Goal: Information Seeking & Learning: Check status

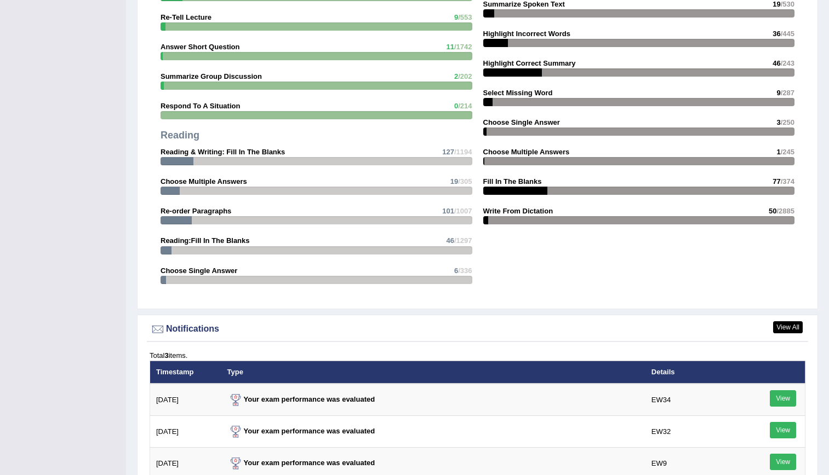
scroll to position [1019, 0]
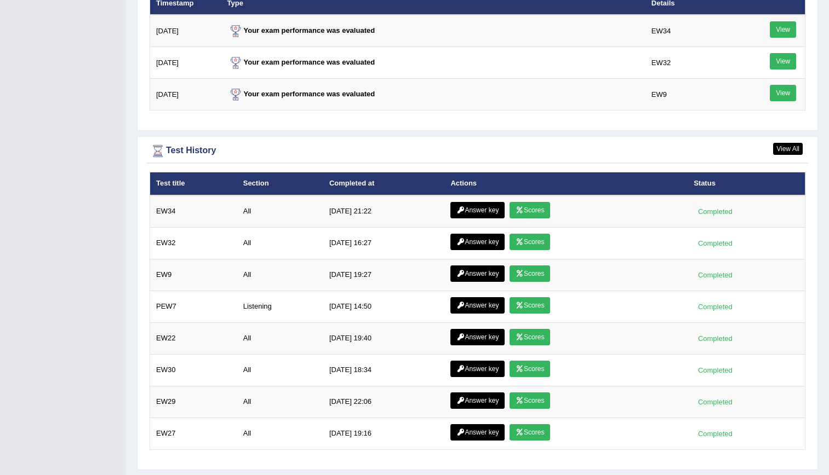
scroll to position [1423, 0]
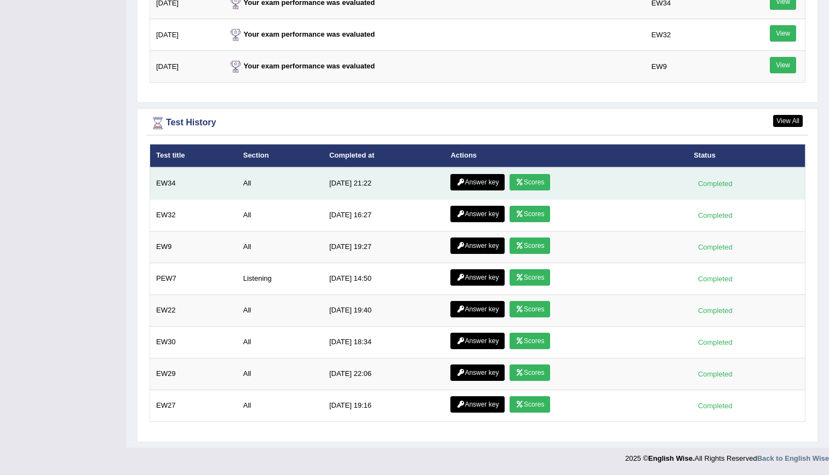
click at [515, 186] on link "Scores" at bounding box center [529, 182] width 41 height 16
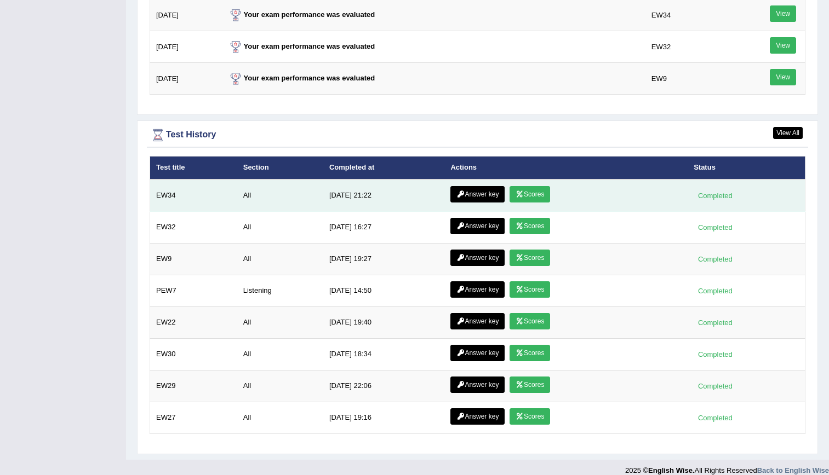
click at [469, 188] on link "Answer key" at bounding box center [477, 194] width 54 height 16
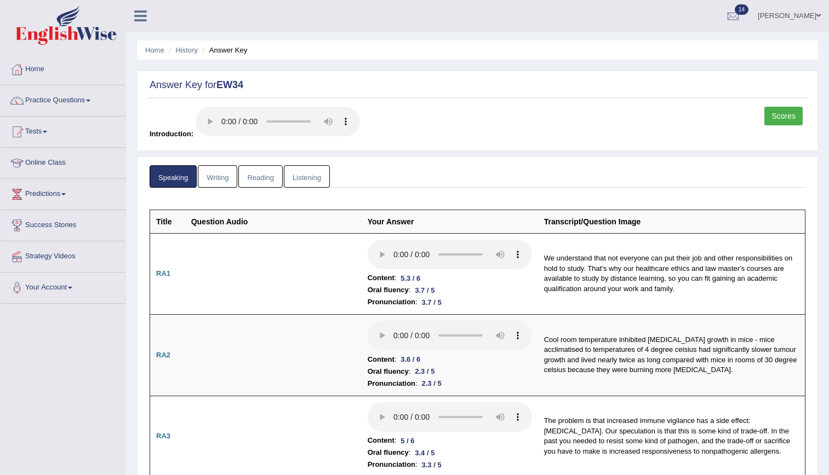
click at [208, 176] on link "Writing" at bounding box center [217, 176] width 39 height 22
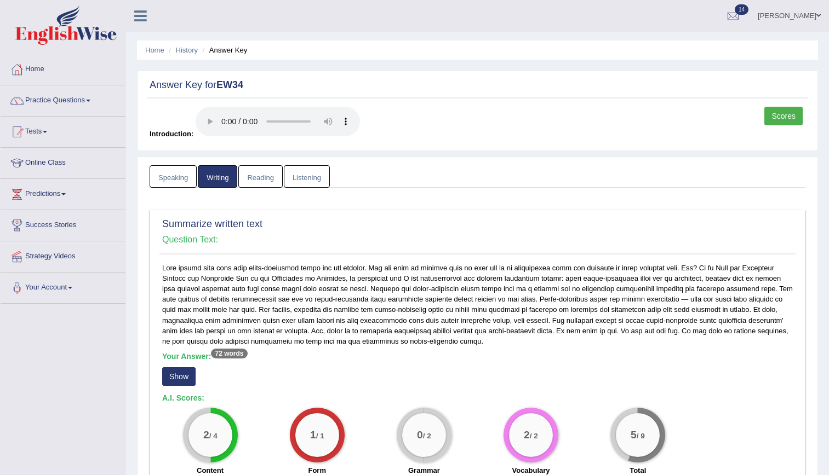
drag, startPoint x: 826, startPoint y: 81, endPoint x: 836, endPoint y: 159, distance: 79.0
click at [828, 159] on html "Toggle navigation Home Practice Questions Speaking Practice Read Aloud Repeat S…" at bounding box center [414, 237] width 829 height 475
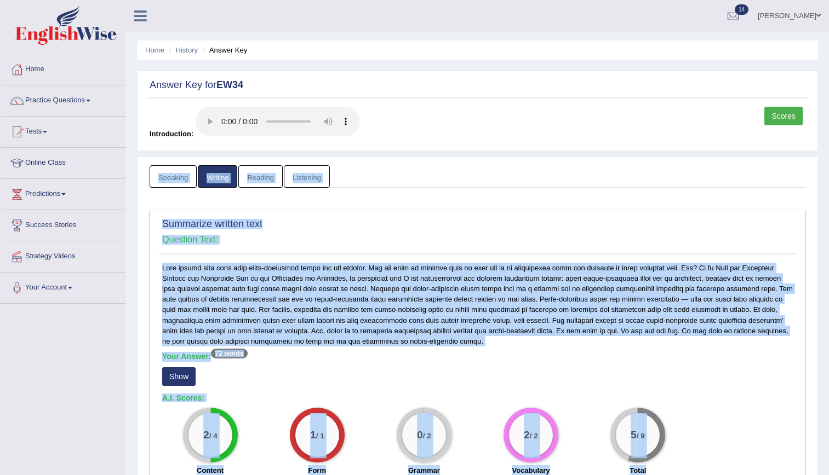
scroll to position [2, 0]
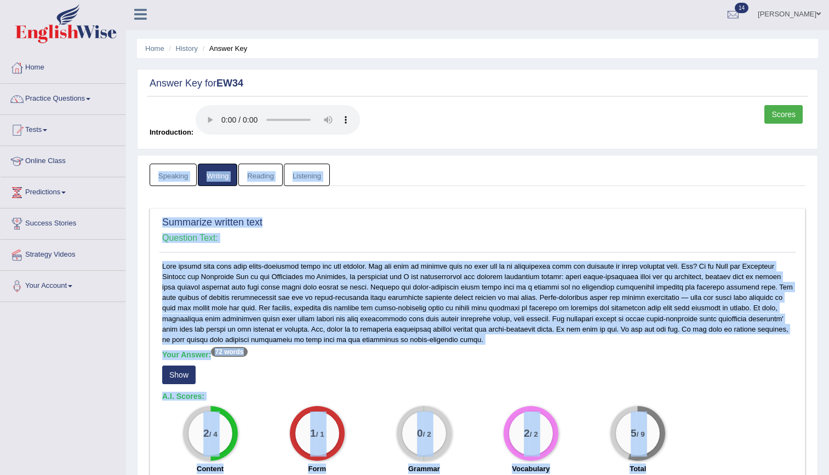
click at [763, 182] on ul "Speaking Writing Reading Listening" at bounding box center [478, 175] width 656 height 22
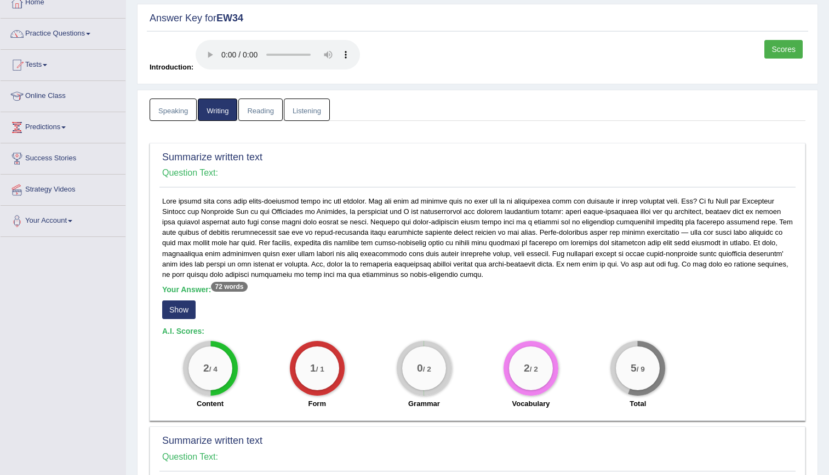
scroll to position [58, 0]
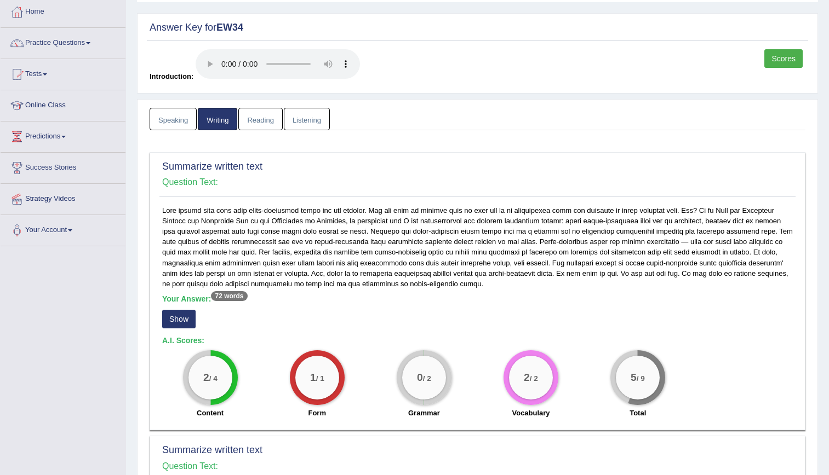
click at [267, 127] on link "Reading" at bounding box center [260, 119] width 44 height 22
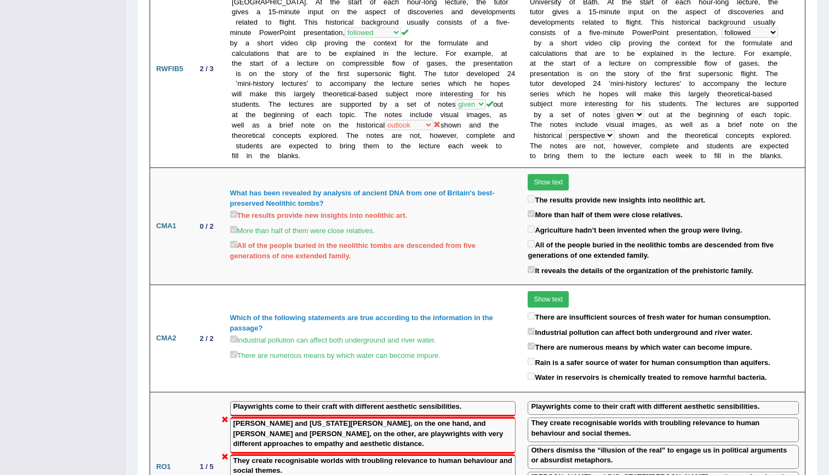
scroll to position [0, 0]
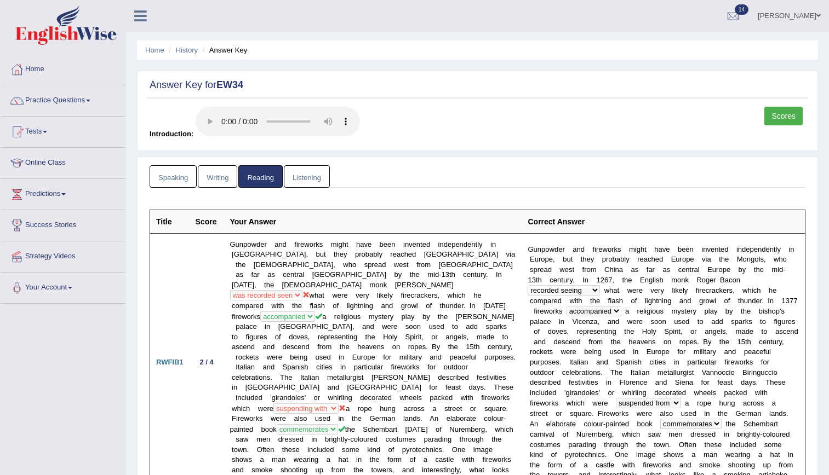
click at [312, 170] on link "Listening" at bounding box center [307, 176] width 46 height 22
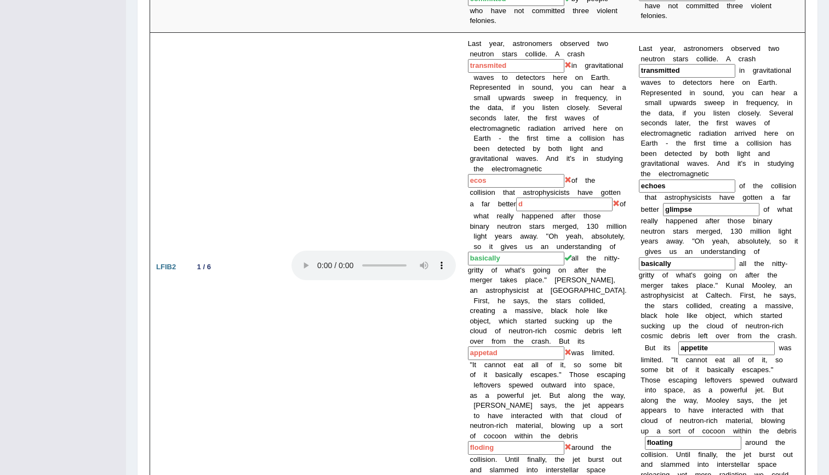
scroll to position [156, 0]
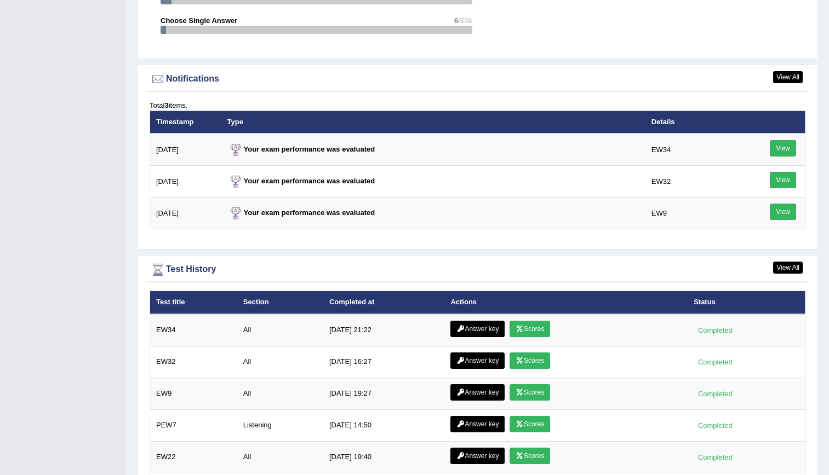
scroll to position [1279, 0]
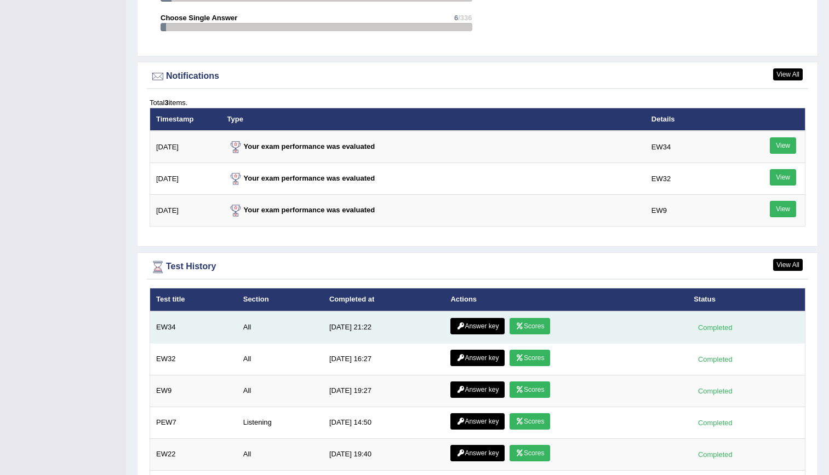
click at [521, 321] on link "Scores" at bounding box center [529, 326] width 41 height 16
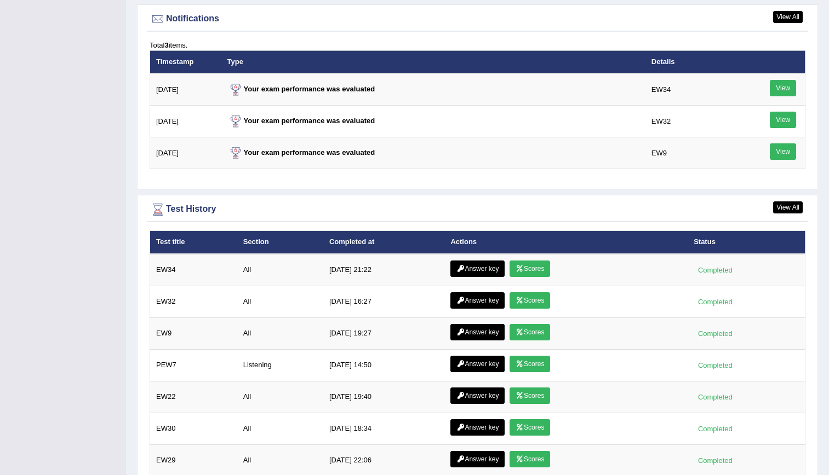
scroll to position [1423, 0]
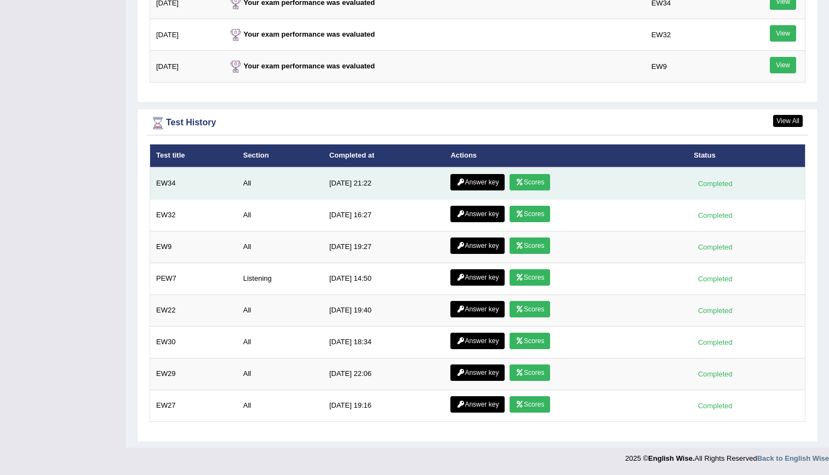
click at [464, 182] on link "Answer key" at bounding box center [477, 182] width 54 height 16
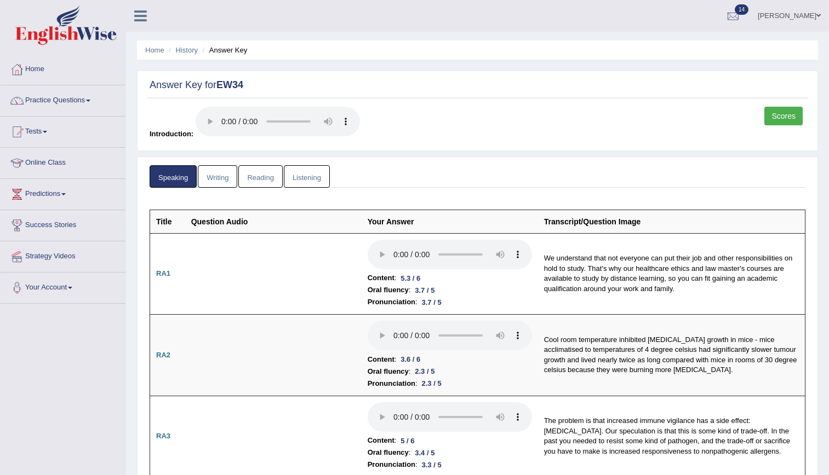
click at [223, 175] on link "Writing" at bounding box center [217, 176] width 39 height 22
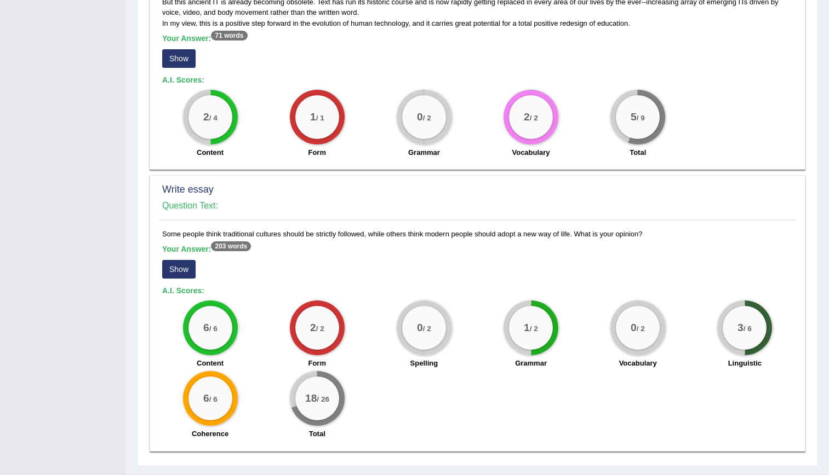
scroll to position [619, 0]
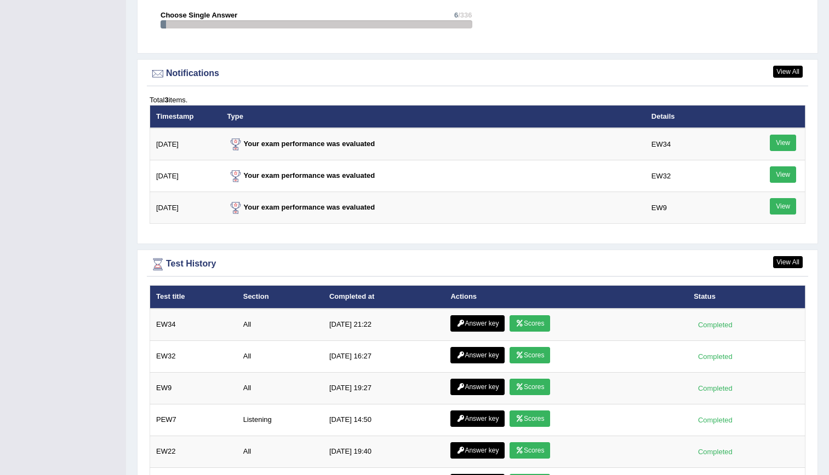
scroll to position [1300, 0]
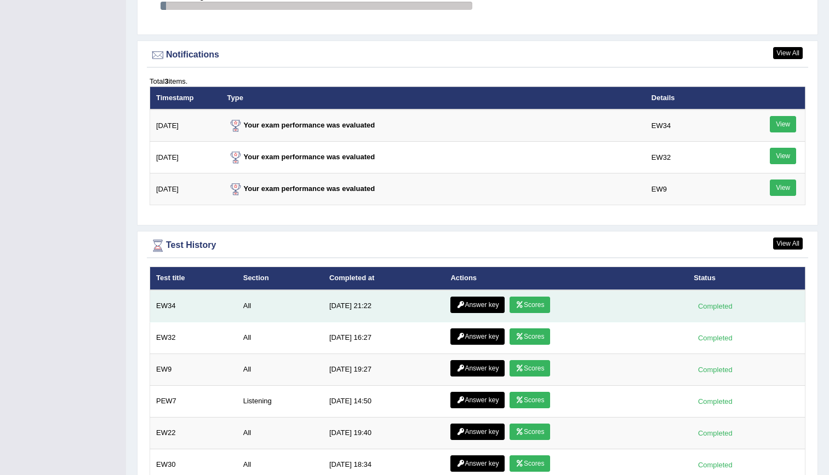
click at [470, 312] on link "Answer key" at bounding box center [477, 305] width 54 height 16
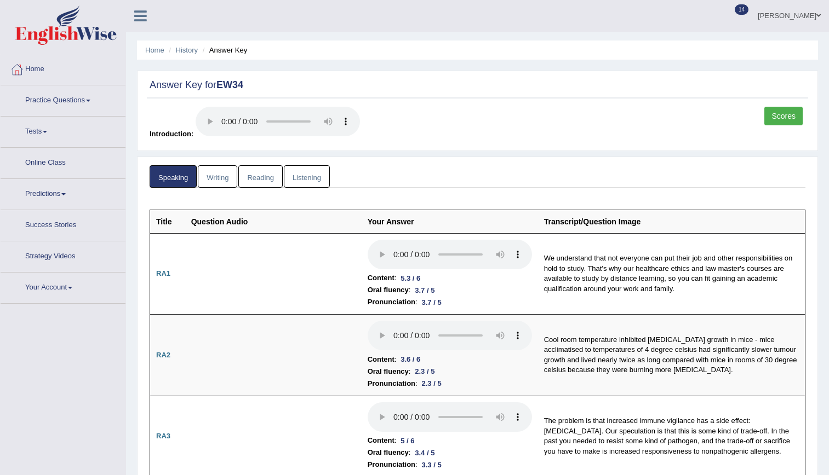
click at [308, 177] on link "Listening" at bounding box center [307, 176] width 46 height 22
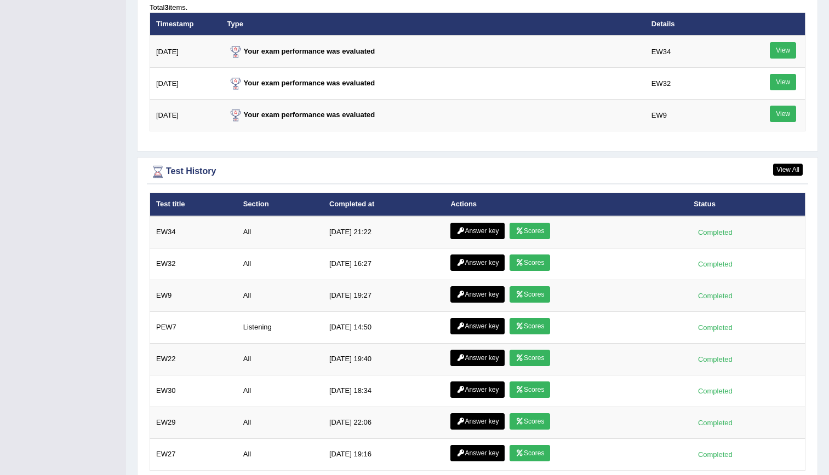
scroll to position [1376, 0]
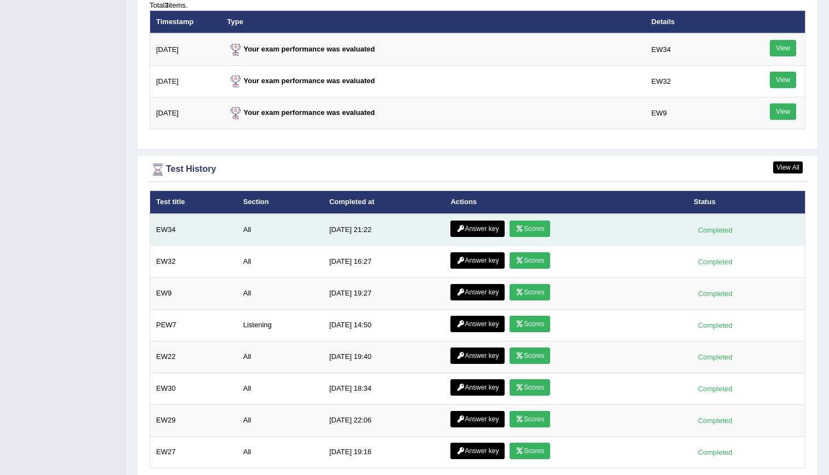
click at [528, 225] on link "Scores" at bounding box center [529, 229] width 41 height 16
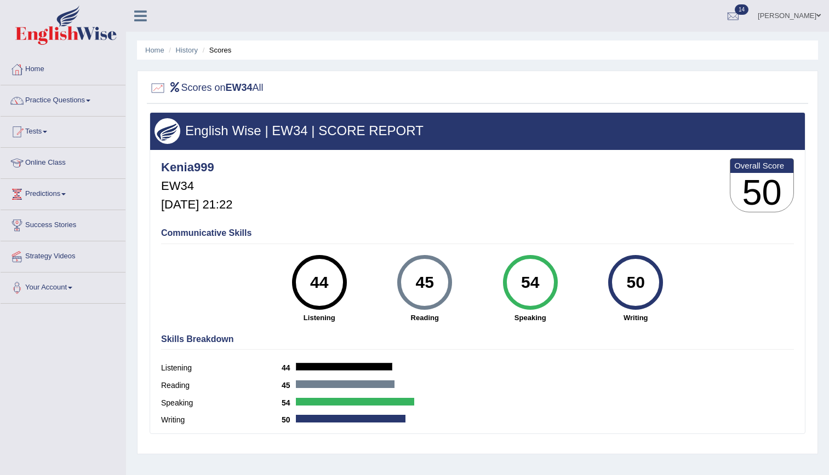
click at [528, 225] on div "Communicative Skills 44 Listening 45 [GEOGRAPHIC_DATA] 54 Speaking 50 Writing" at bounding box center [477, 275] width 638 height 104
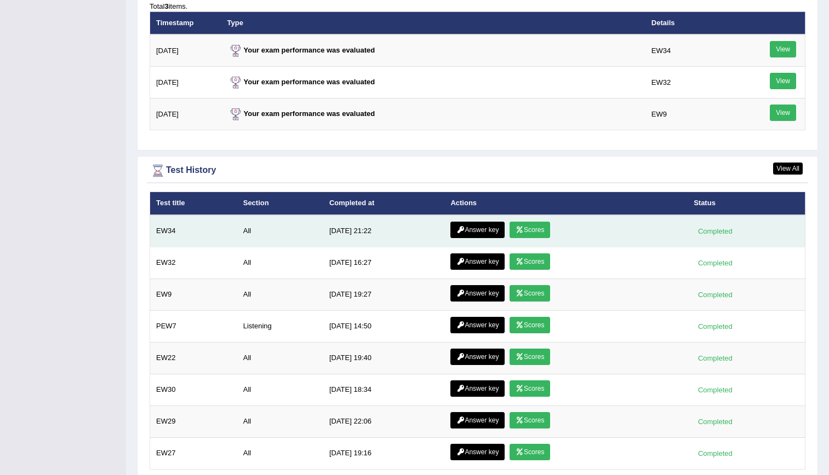
click at [474, 238] on td "Answer key Scores" at bounding box center [565, 231] width 243 height 32
click at [472, 228] on link "Answer key" at bounding box center [477, 230] width 54 height 16
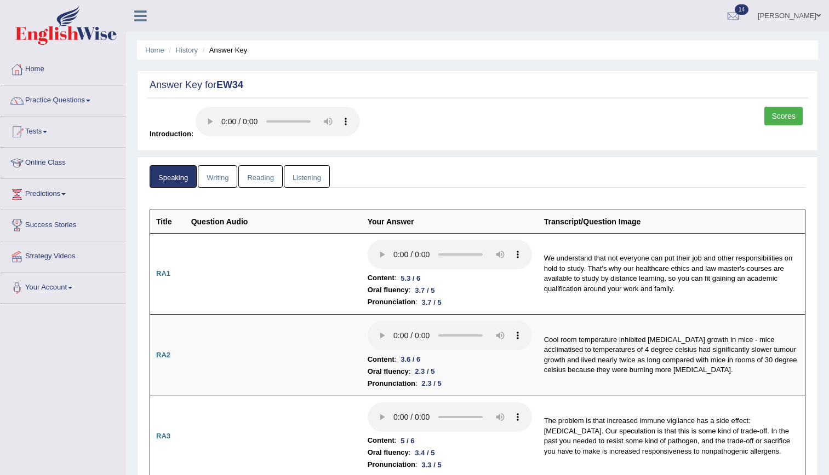
click at [266, 181] on link "Reading" at bounding box center [260, 176] width 44 height 22
